Goal: Task Accomplishment & Management: Use online tool/utility

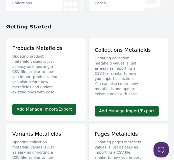
scroll to position [151, 0]
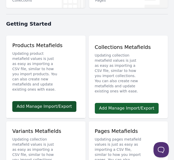
click at [57, 111] on link "Add Manage Import/Export" at bounding box center [44, 106] width 64 height 11
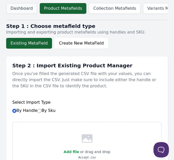
click at [20, 6] on link "Dashboard" at bounding box center [21, 8] width 31 height 11
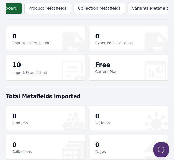
scroll to position [0, 15]
click at [52, 67] on div "10 Import/Export Limit" at bounding box center [45, 68] width 79 height 26
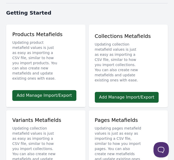
scroll to position [164, 0]
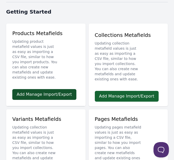
click at [56, 97] on link "Add Manage Import/Export" at bounding box center [44, 94] width 64 height 11
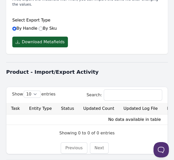
scroll to position [248, 0]
